Goal: Information Seeking & Learning: Learn about a topic

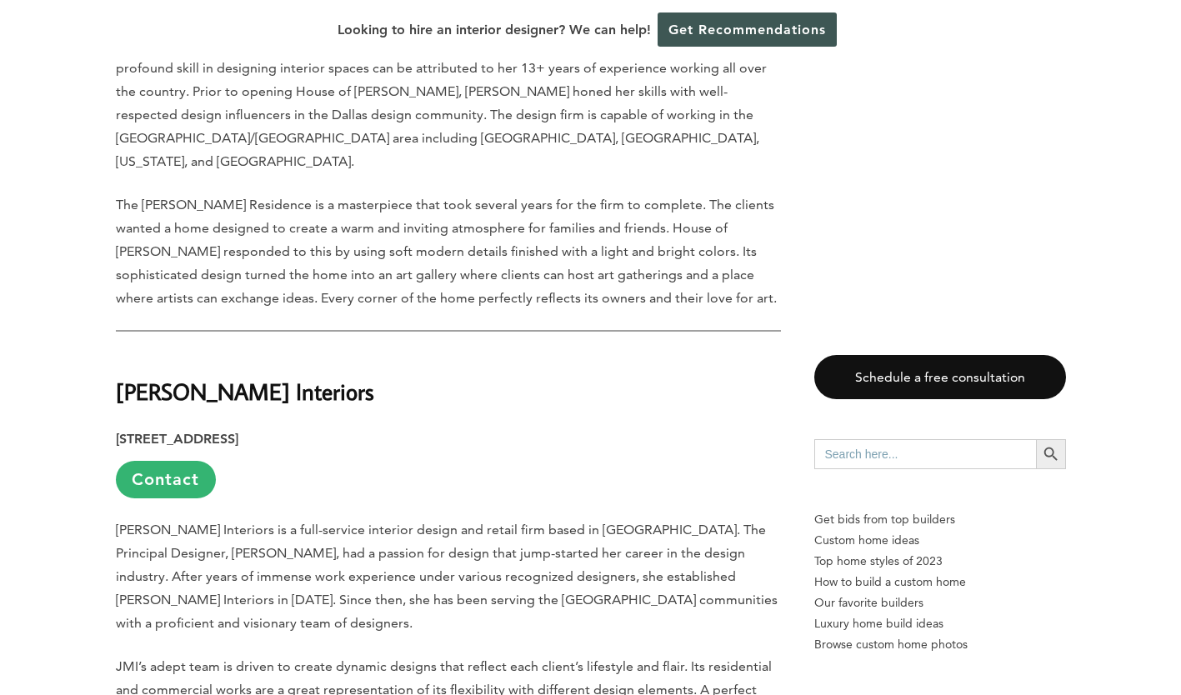
scroll to position [3393, 0]
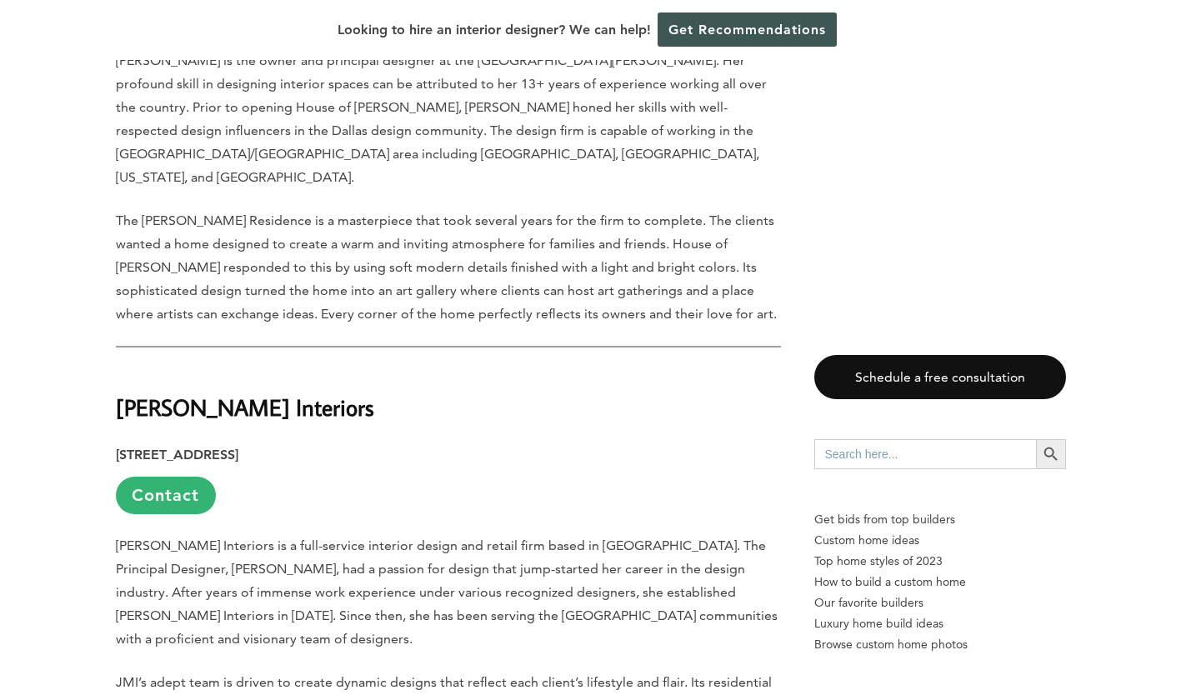
drag, startPoint x: 110, startPoint y: 252, endPoint x: 349, endPoint y: 255, distance: 239.2
copy strong "[PERSON_NAME] Interiors"
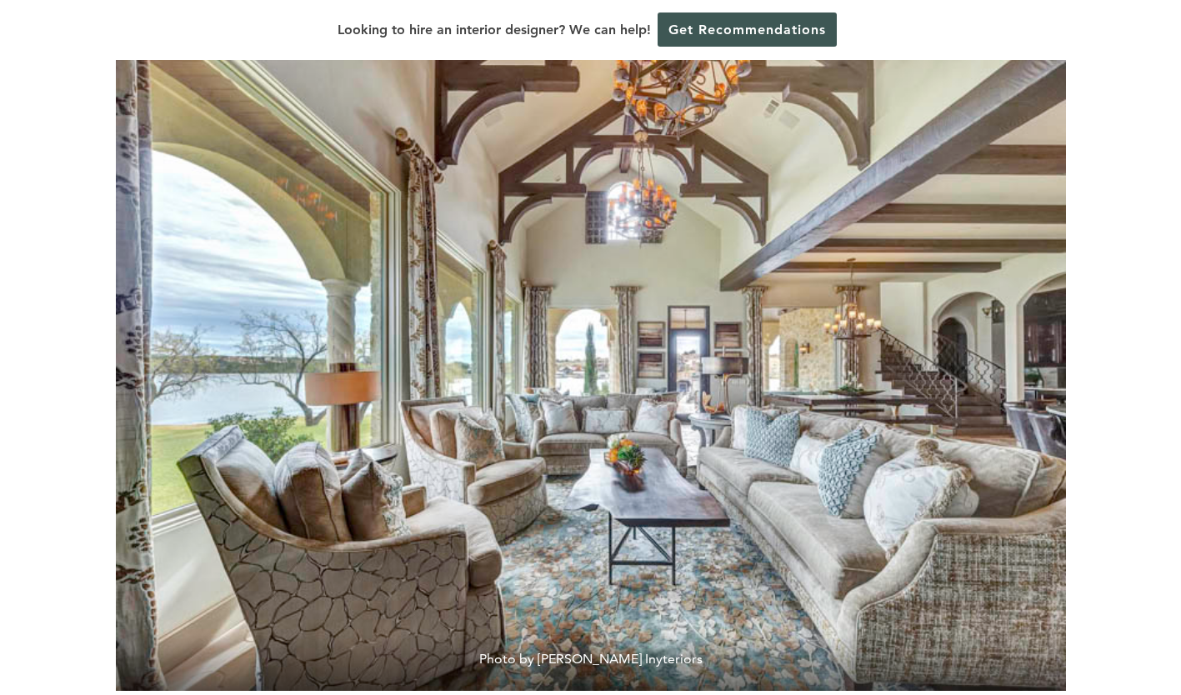
scroll to position [0, 0]
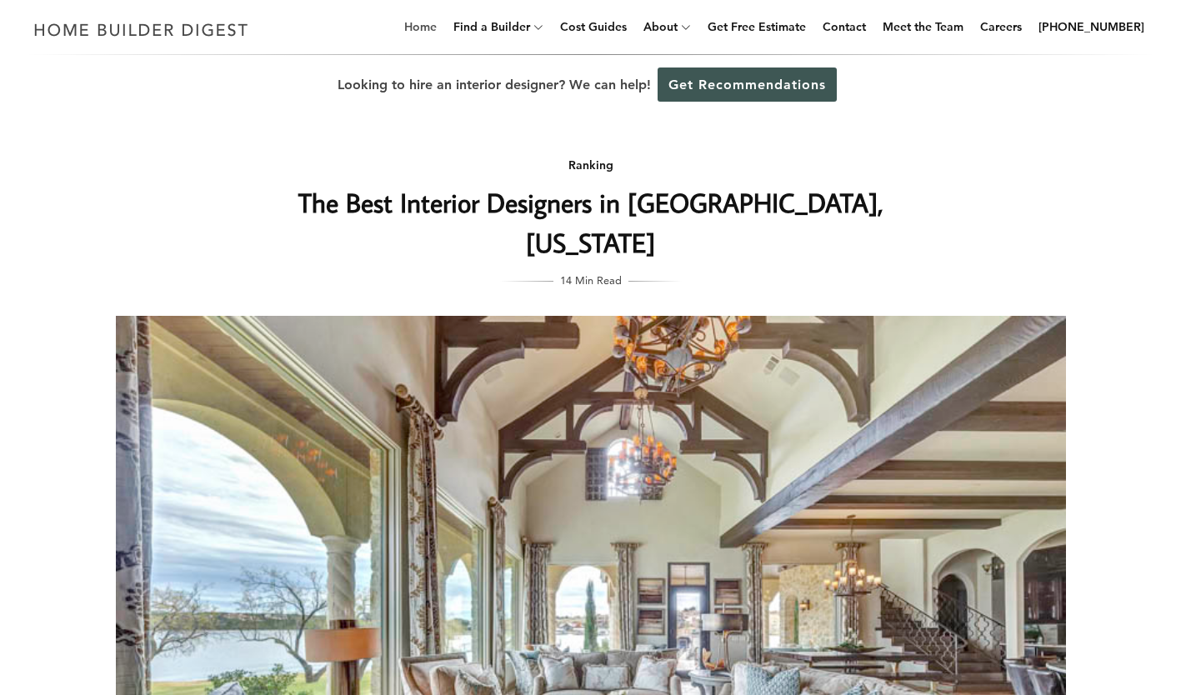
click at [443, 28] on link "Home" at bounding box center [420, 26] width 46 height 53
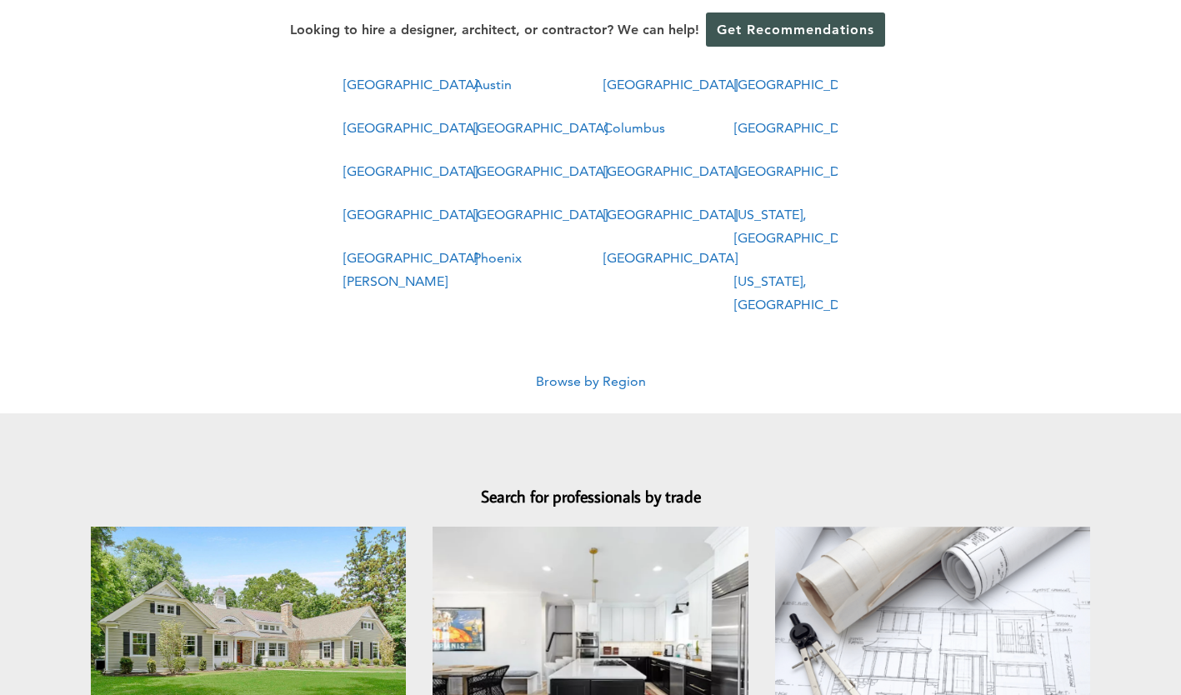
scroll to position [1157, 0]
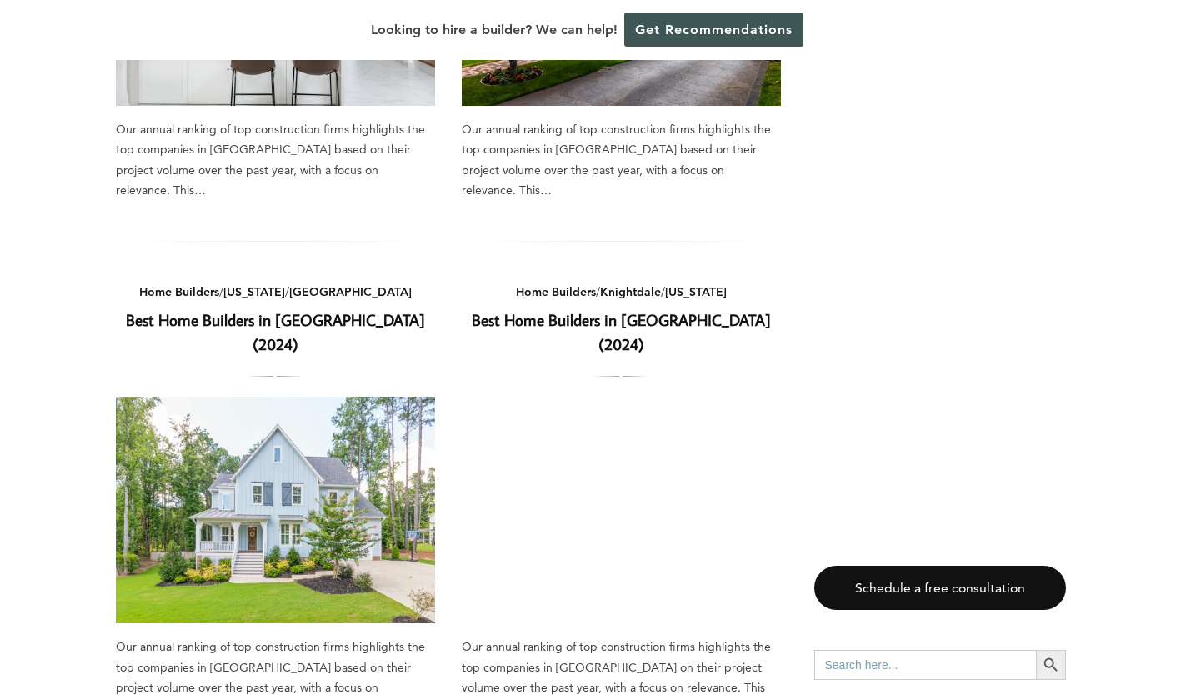
scroll to position [2196, 0]
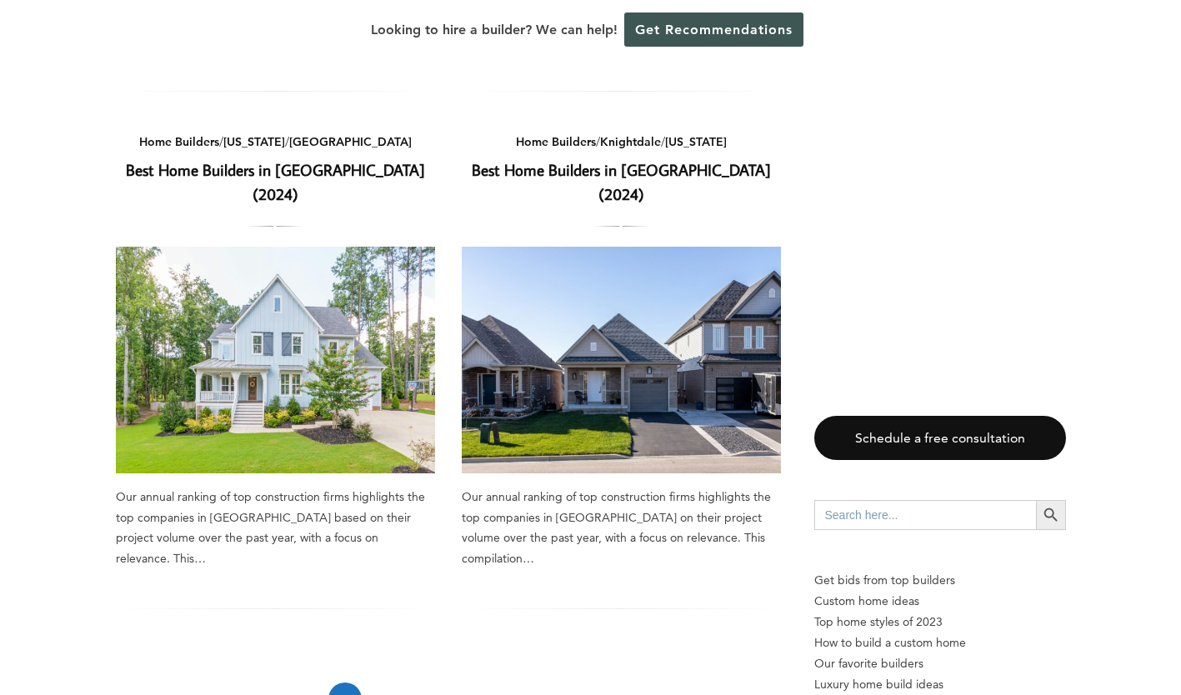
click at [387, 682] on link "2" at bounding box center [381, 698] width 33 height 33
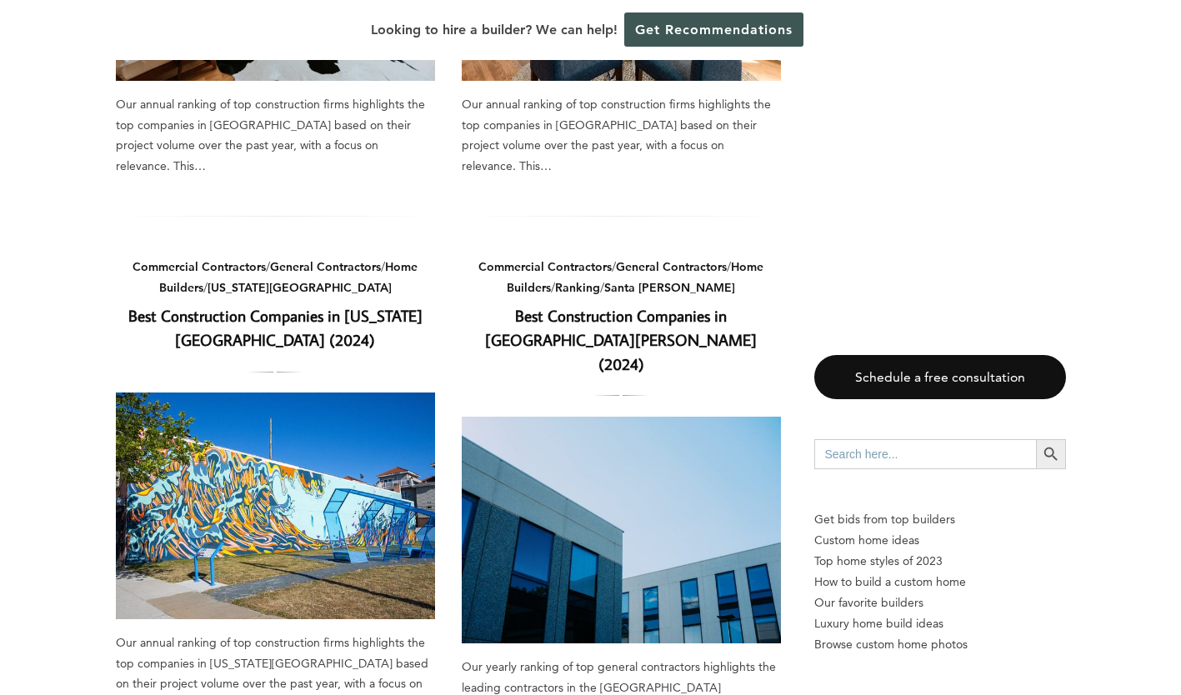
scroll to position [2051, 0]
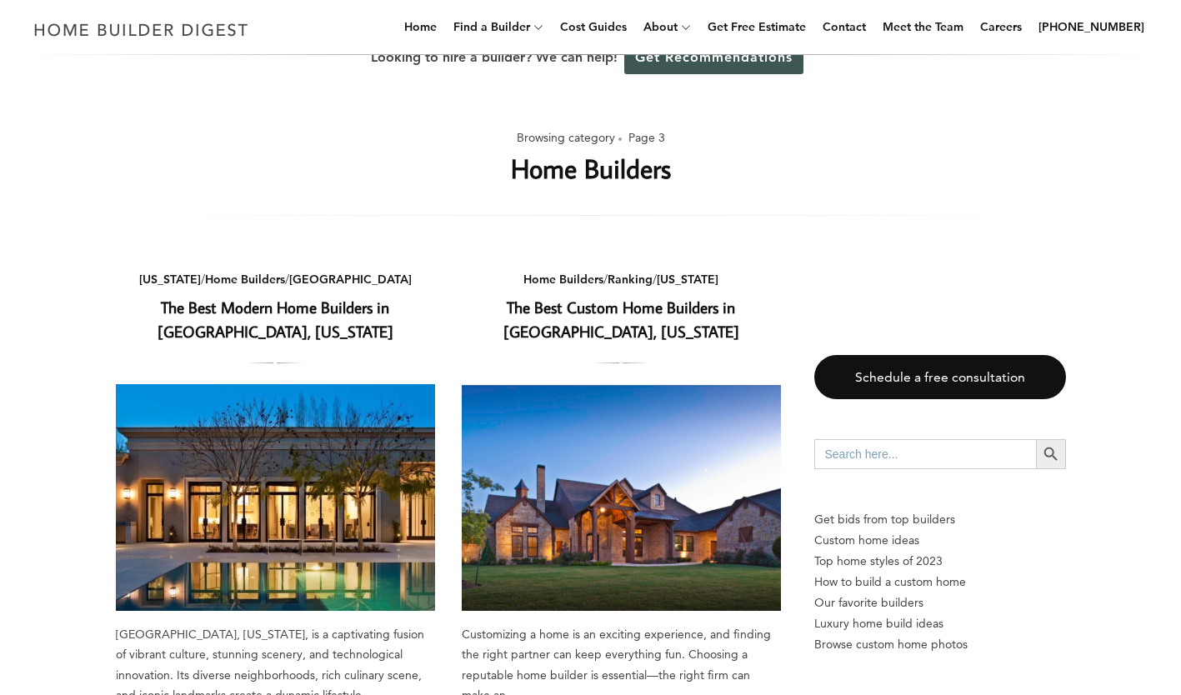
scroll to position [26, 0]
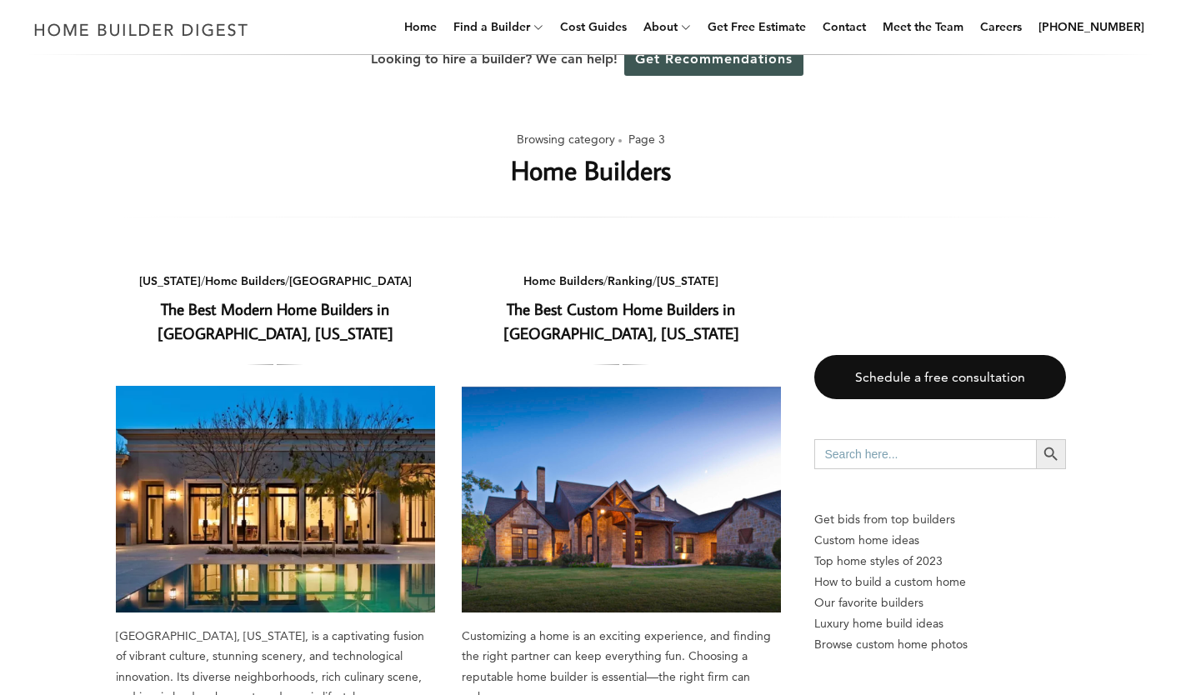
click at [623, 319] on link "The Best Custom Home Builders in [GEOGRAPHIC_DATA], [US_STATE]" at bounding box center [621, 320] width 236 height 45
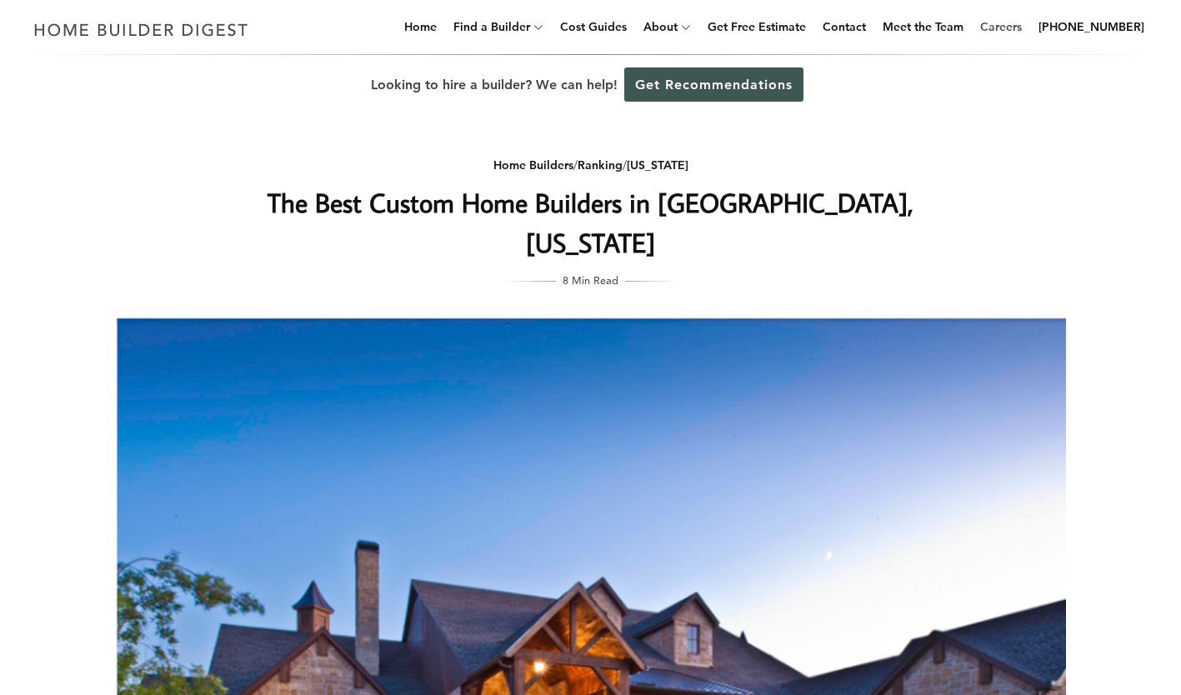
click at [1017, 26] on link "Careers" at bounding box center [1000, 26] width 55 height 53
